Goal: Task Accomplishment & Management: Use online tool/utility

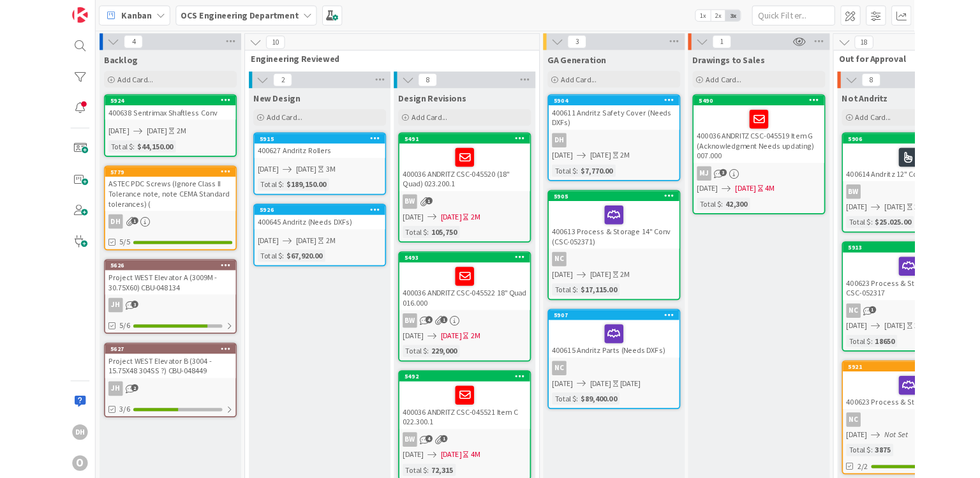
scroll to position [0, 1350]
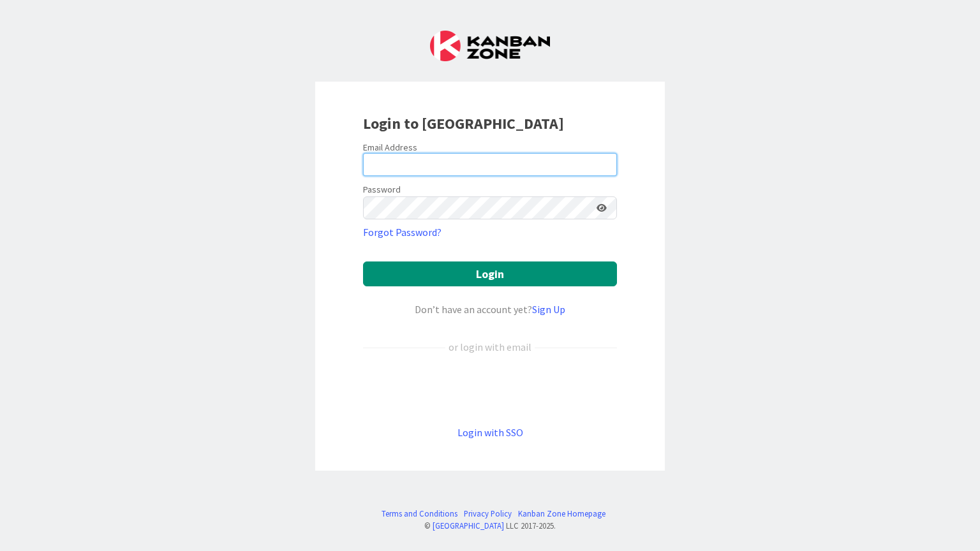
click at [414, 160] on input "email" at bounding box center [490, 164] width 254 height 23
type input "[EMAIL_ADDRESS][DOMAIN_NAME]"
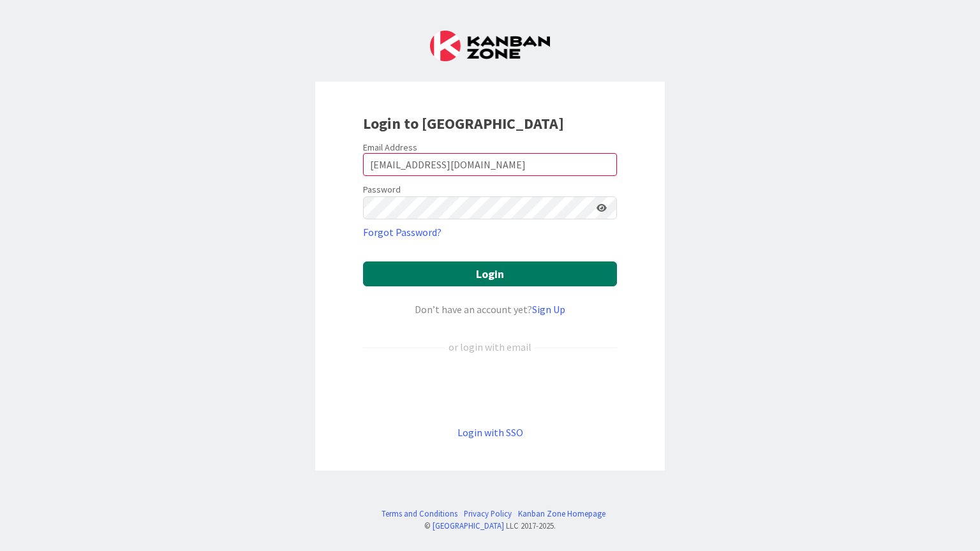
click at [444, 270] on button "Login" at bounding box center [490, 274] width 254 height 25
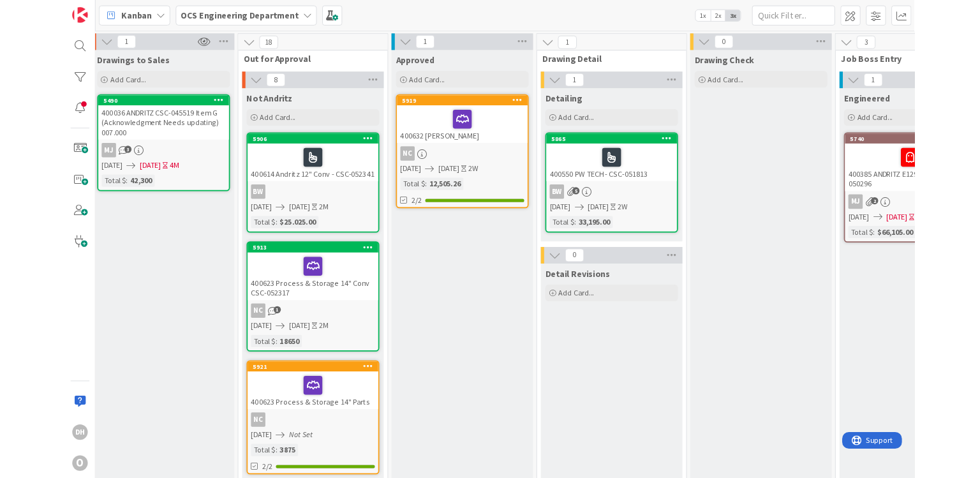
scroll to position [0, 706]
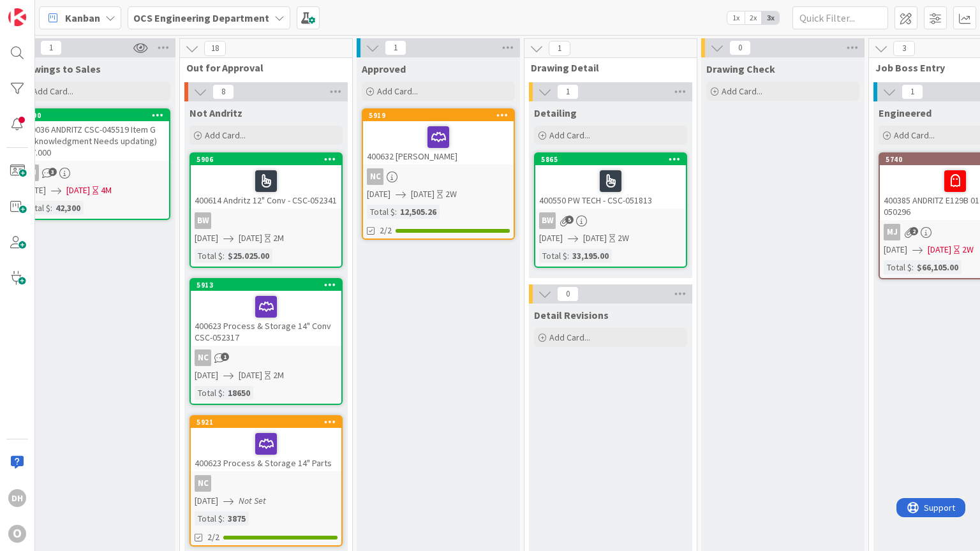
click at [633, 204] on div "400550 PW TECH - CSC-051813" at bounding box center [610, 186] width 151 height 43
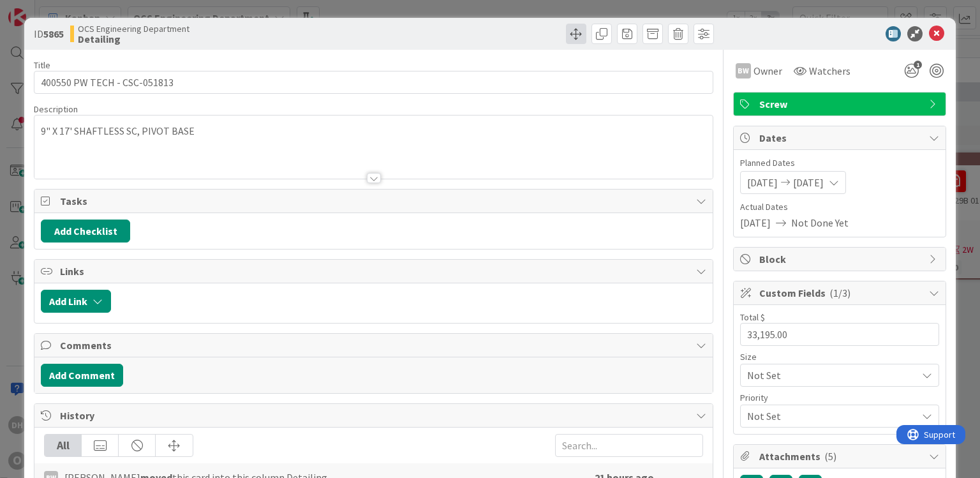
click at [571, 38] on span at bounding box center [576, 34] width 20 height 20
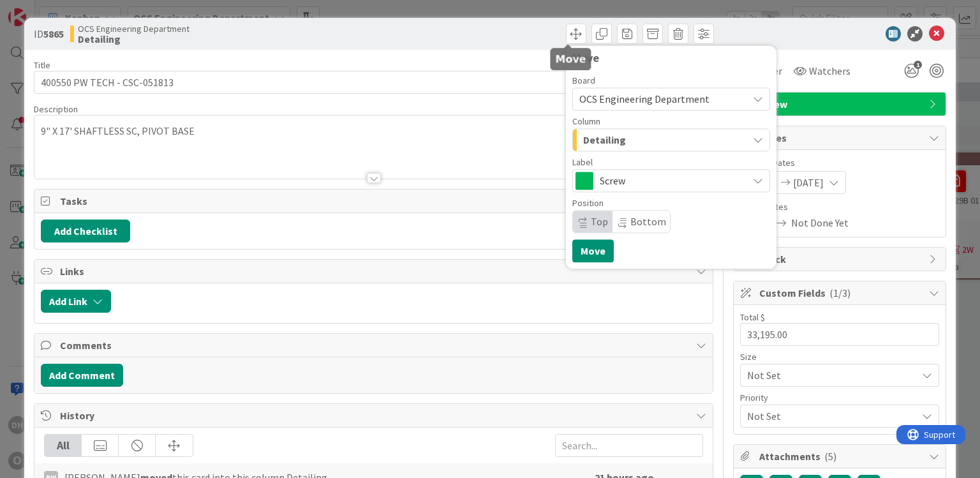
click at [670, 135] on div "Detailing" at bounding box center [664, 140] width 168 height 20
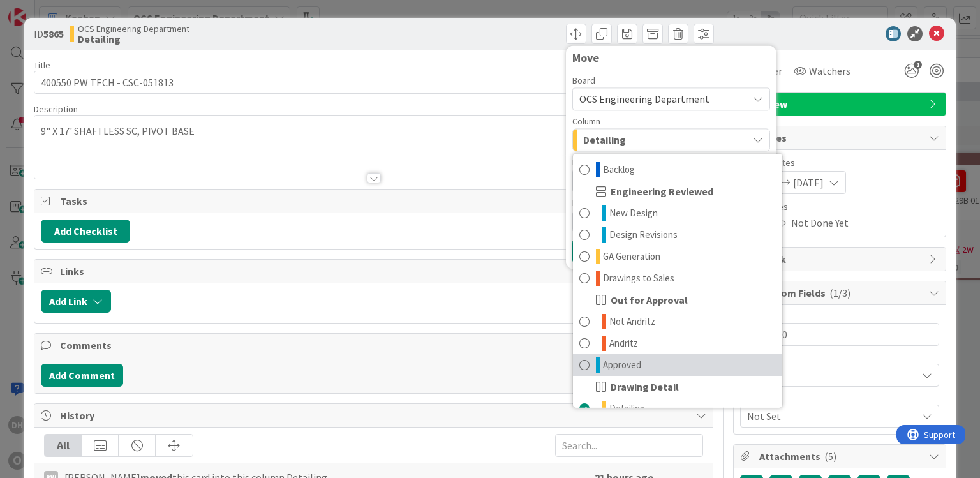
click at [618, 374] on link "Approved" at bounding box center [677, 365] width 209 height 22
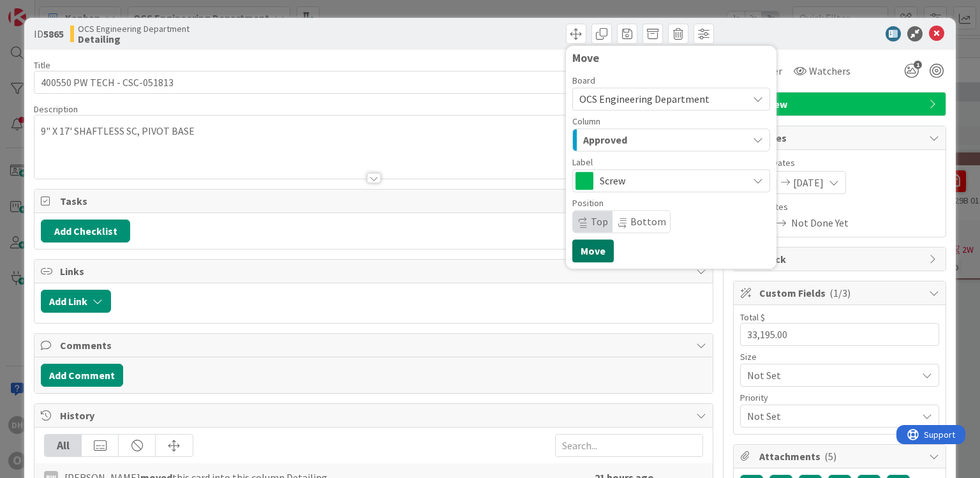
click at [592, 245] on button "Move" at bounding box center [592, 250] width 41 height 23
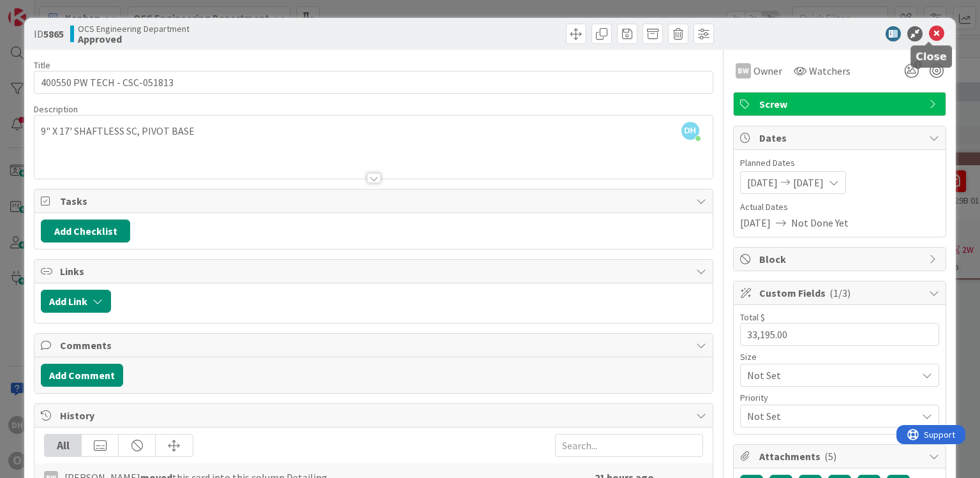
click at [929, 31] on icon at bounding box center [936, 33] width 15 height 15
